Goal: Navigation & Orientation: Find specific page/section

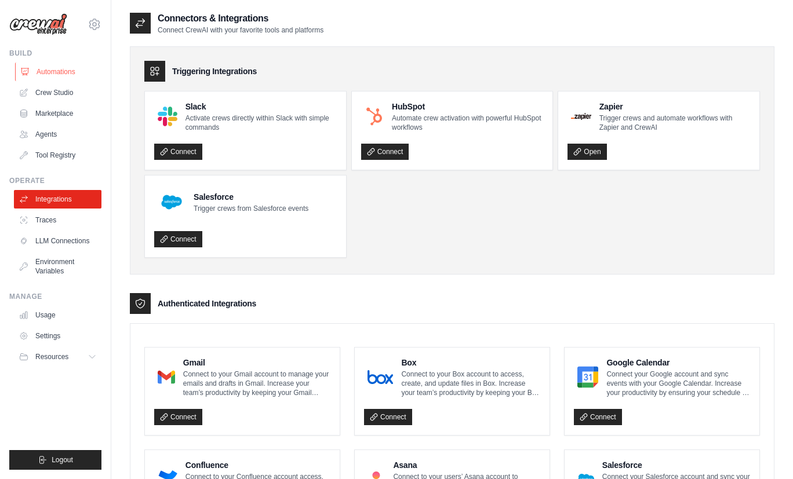
click at [68, 72] on link "Automations" at bounding box center [59, 72] width 88 height 19
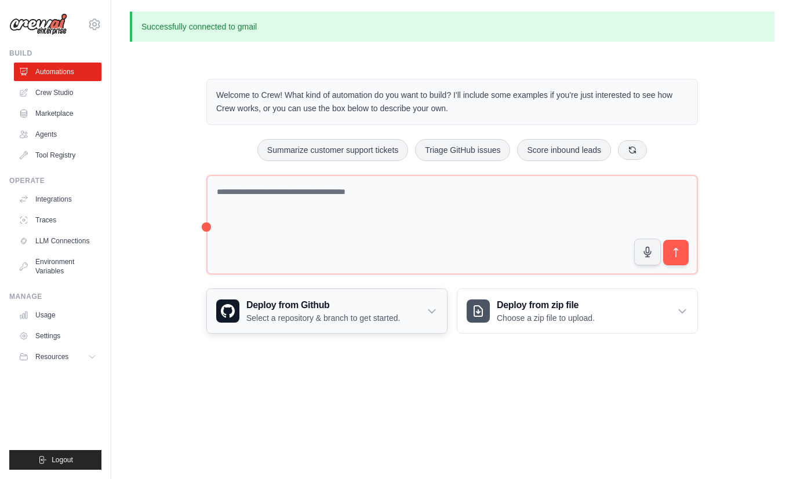
click at [437, 307] on icon at bounding box center [432, 312] width 12 height 12
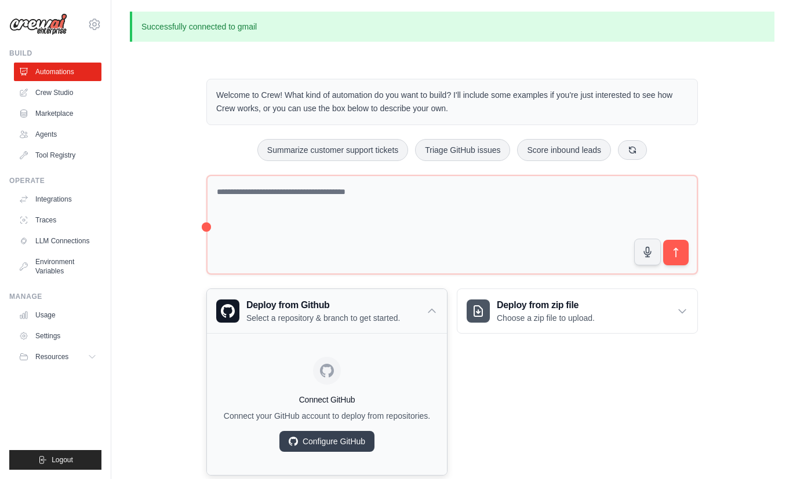
click at [437, 307] on icon at bounding box center [432, 312] width 12 height 12
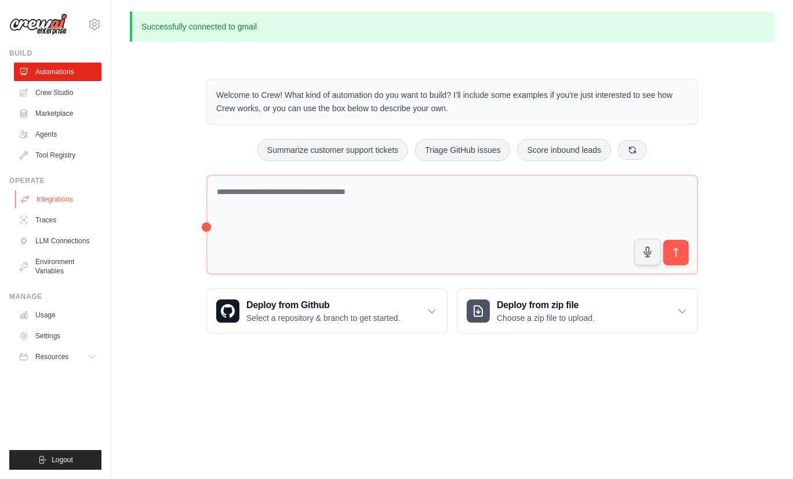
click at [66, 199] on link "Integrations" at bounding box center [59, 199] width 88 height 19
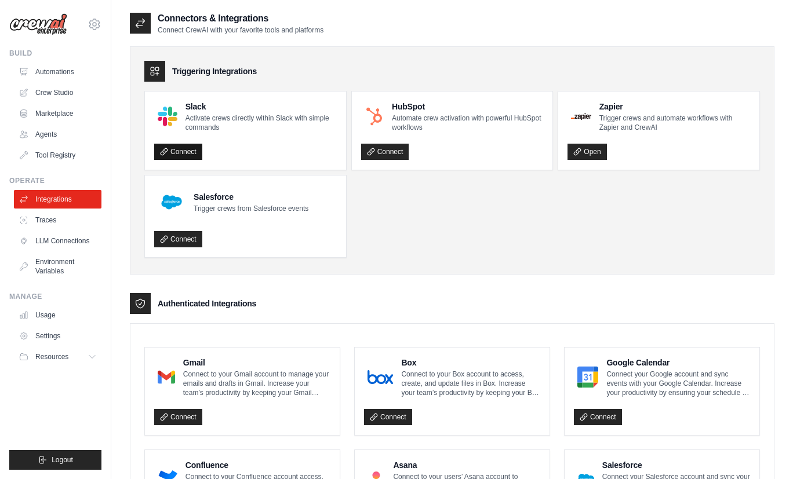
click at [191, 151] on link "Connect" at bounding box center [178, 152] width 48 height 16
